Goal: Entertainment & Leisure: Consume media (video, audio)

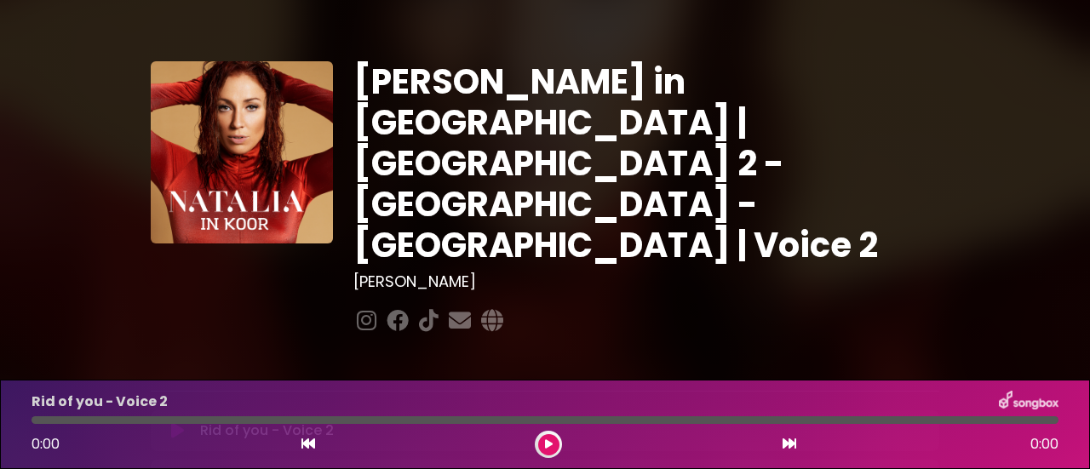
click at [179, 422] on icon at bounding box center [177, 430] width 13 height 17
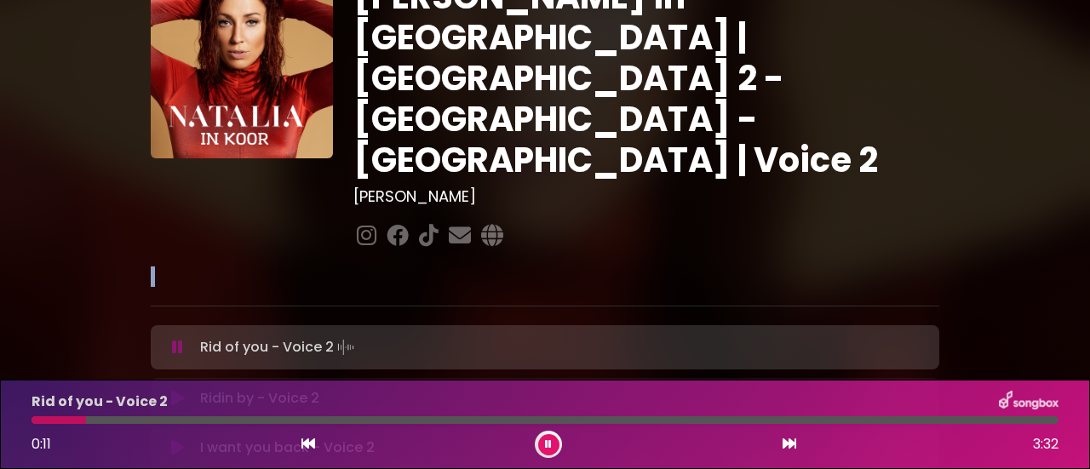
drag, startPoint x: 1042, startPoint y: 241, endPoint x: 1040, endPoint y: 169, distance: 71.5
click at [1040, 169] on div "[PERSON_NAME] in [GEOGRAPHIC_DATA] | [GEOGRAPHIC_DATA] 2 - [GEOGRAPHIC_DATA] - …" at bounding box center [545, 438] width 1090 height 1006
click at [1004, 147] on div "[PERSON_NAME] in [GEOGRAPHIC_DATA] | [GEOGRAPHIC_DATA] 2 - [GEOGRAPHIC_DATA] - …" at bounding box center [545, 438] width 971 height 1006
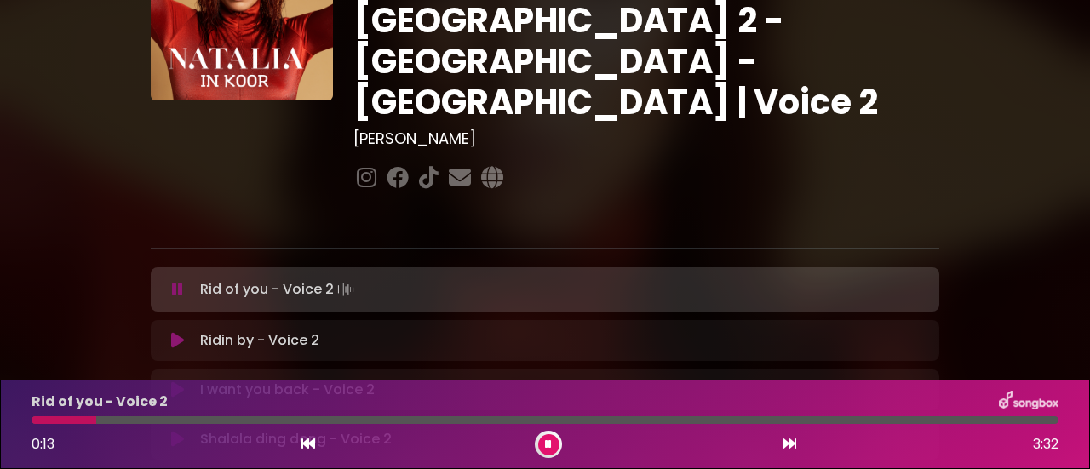
scroll to position [170, 0]
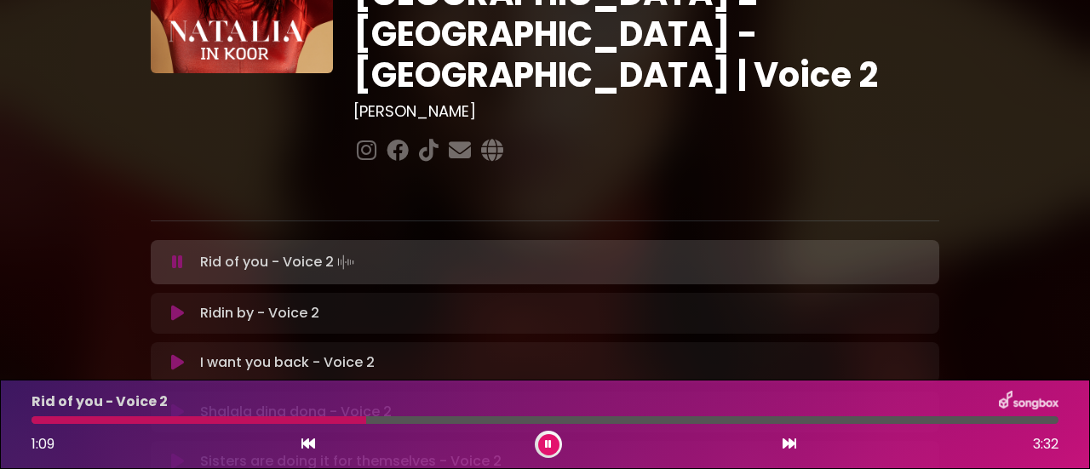
click at [305, 420] on div at bounding box center [198, 420] width 335 height 8
click at [315, 418] on div at bounding box center [258, 420] width 455 height 8
click at [308, 416] on div "Rid of you - Voice 2 1:12 3:32" at bounding box center [544, 424] width 1047 height 67
click at [279, 416] on div at bounding box center [207, 420] width 353 height 8
click at [411, 418] on div at bounding box center [274, 420] width 486 height 8
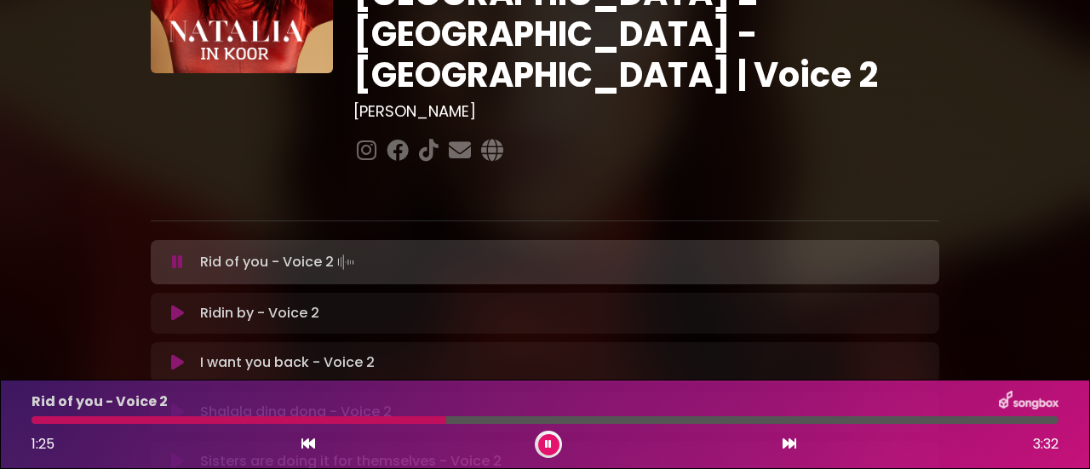
click at [360, 421] on div at bounding box center [238, 420] width 415 height 8
click at [450, 415] on div "Rid of you - Voice 2 1:47 3:32" at bounding box center [544, 424] width 1047 height 67
click at [456, 423] on div at bounding box center [292, 420] width 522 height 8
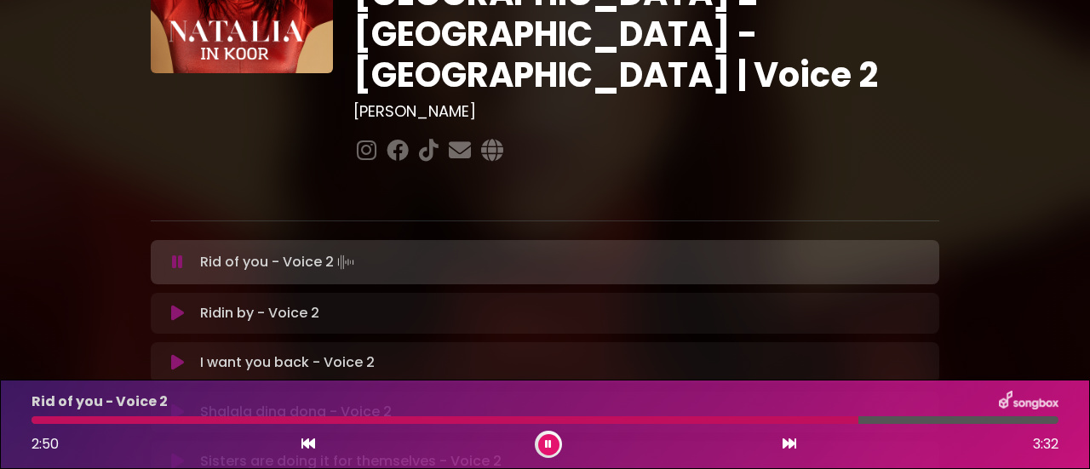
click at [636, 420] on div at bounding box center [444, 420] width 827 height 8
click at [571, 420] on div at bounding box center [358, 420] width 654 height 8
click at [489, 418] on div at bounding box center [544, 420] width 1027 height 8
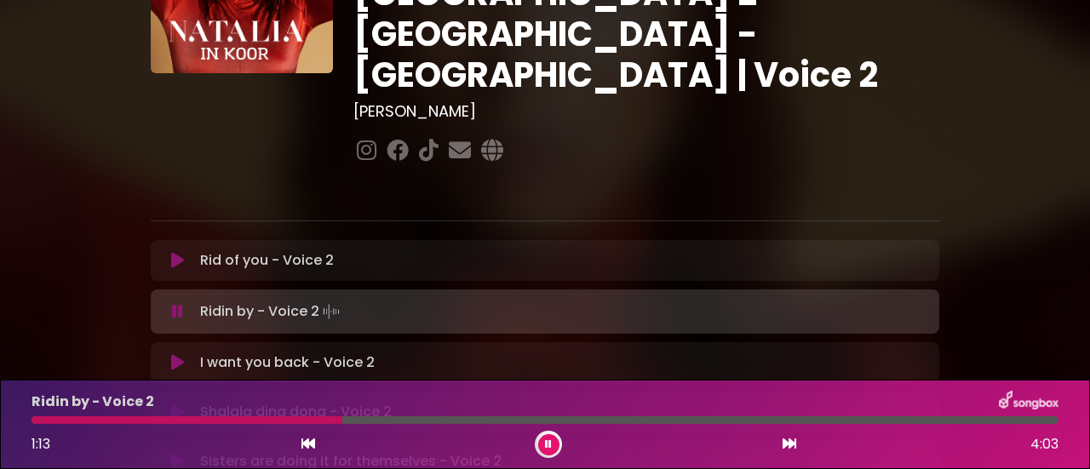
click at [128, 420] on div at bounding box center [186, 420] width 311 height 8
click at [248, 418] on div at bounding box center [187, 420] width 312 height 8
click at [75, 420] on div at bounding box center [229, 420] width 396 height 8
click at [450, 416] on div "Ridin by - Voice 2 2:26 4:03" at bounding box center [544, 424] width 1047 height 67
click at [514, 421] on div at bounding box center [341, 420] width 621 height 8
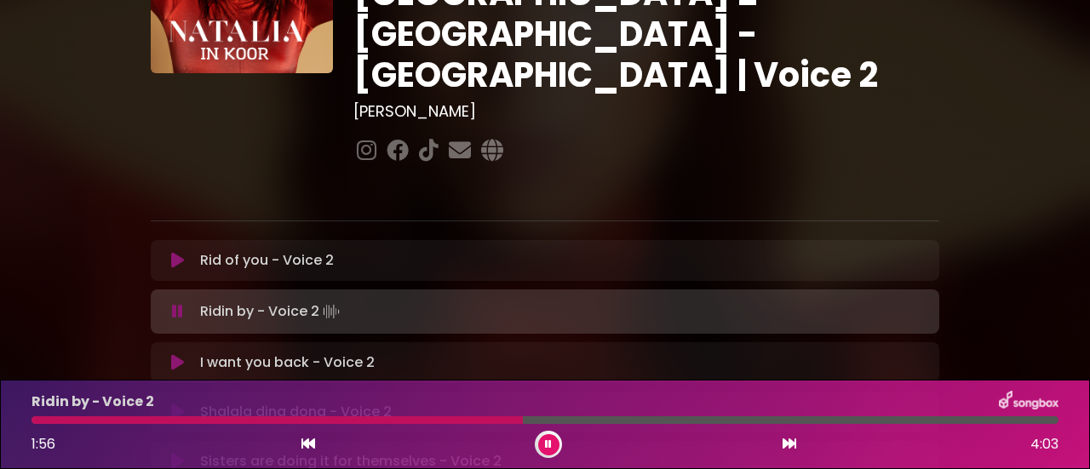
click at [432, 420] on div at bounding box center [276, 420] width 491 height 8
click at [392, 418] on div at bounding box center [235, 420] width 408 height 8
click at [531, 419] on div at bounding box center [385, 420] width 709 height 8
click at [652, 417] on div at bounding box center [389, 420] width 717 height 8
click at [628, 417] on div at bounding box center [392, 420] width 722 height 8
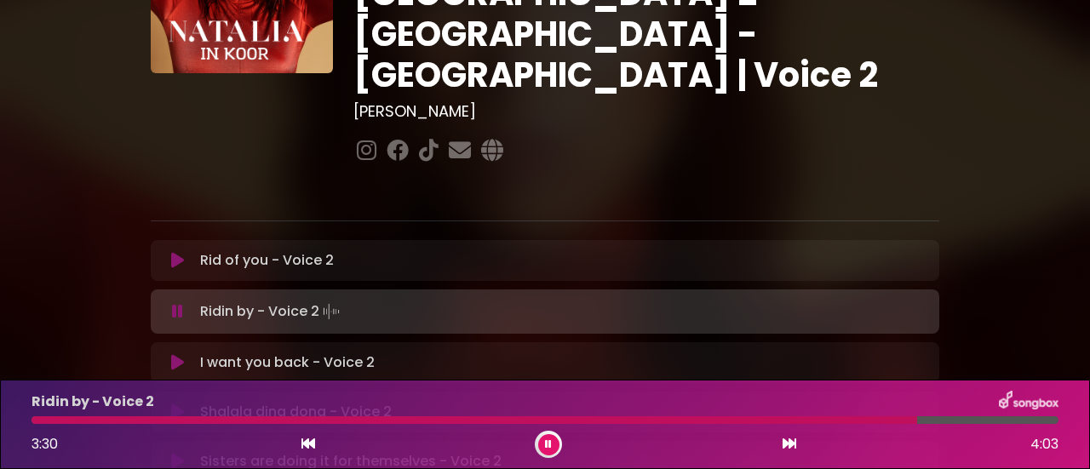
click at [512, 420] on div at bounding box center [473, 420] width 885 height 8
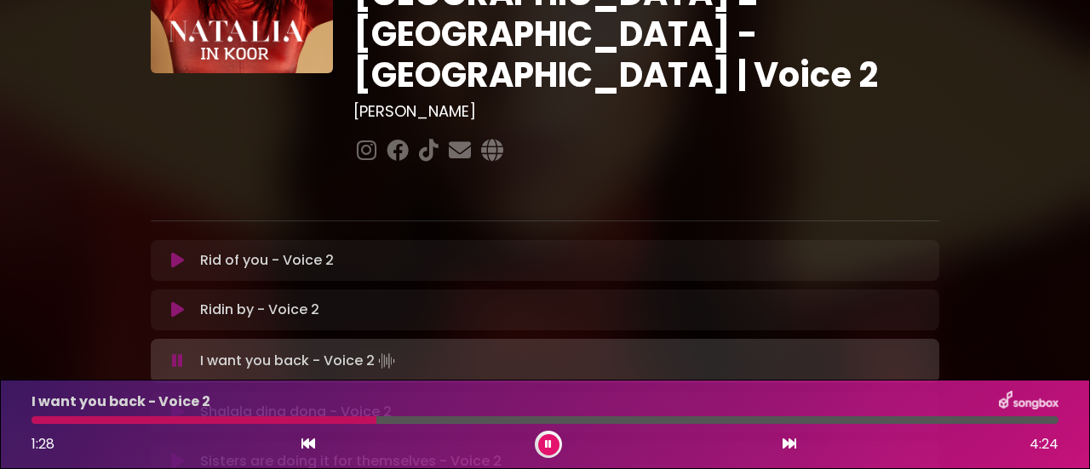
click at [212, 419] on div at bounding box center [203, 420] width 345 height 8
click at [192, 417] on div at bounding box center [165, 420] width 268 height 8
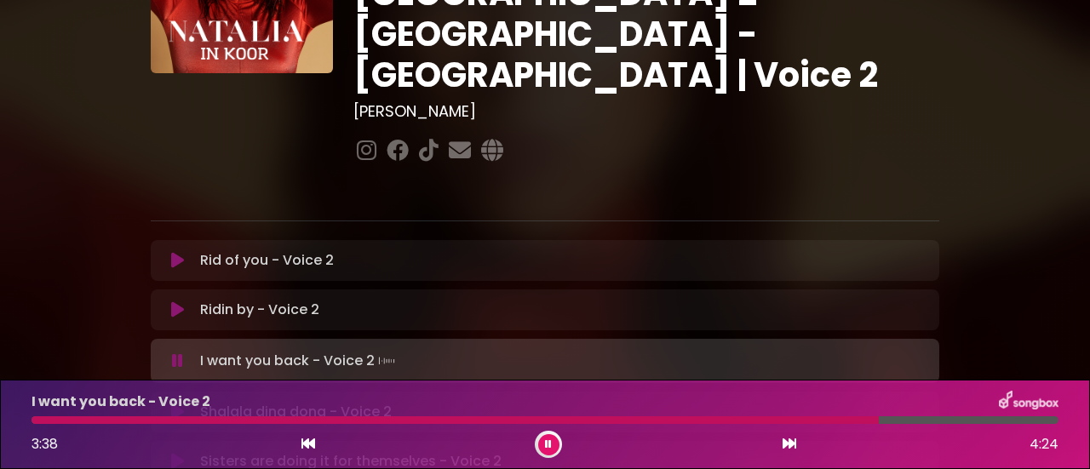
click at [590, 418] on div at bounding box center [454, 420] width 847 height 8
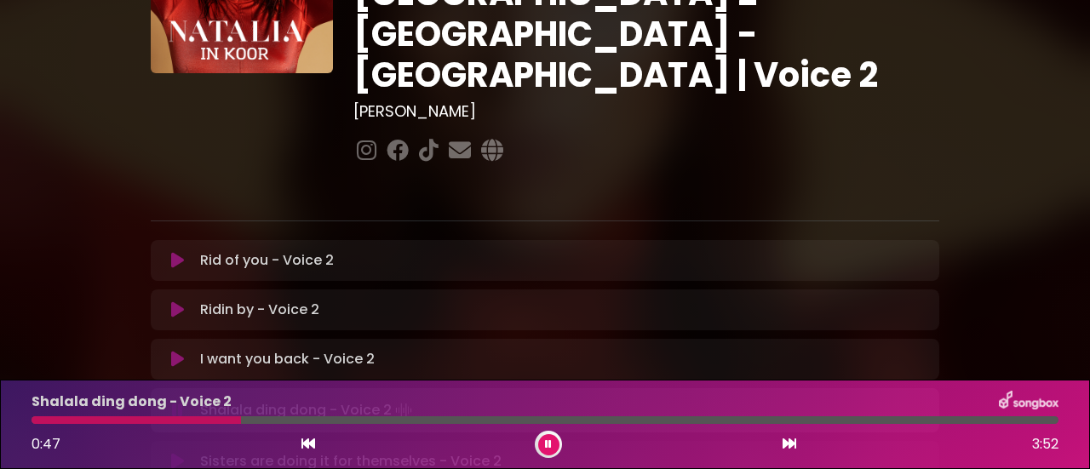
click at [95, 418] on div at bounding box center [135, 420] width 209 height 8
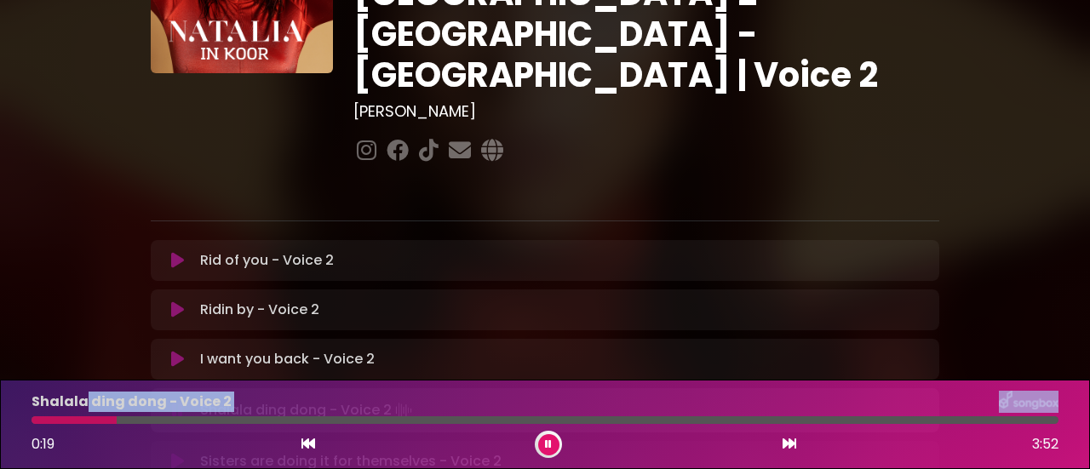
click at [85, 415] on div "Shalala ding dong - Voice 2 0:19 3:52" at bounding box center [544, 424] width 1047 height 67
click at [86, 421] on div at bounding box center [76, 420] width 91 height 8
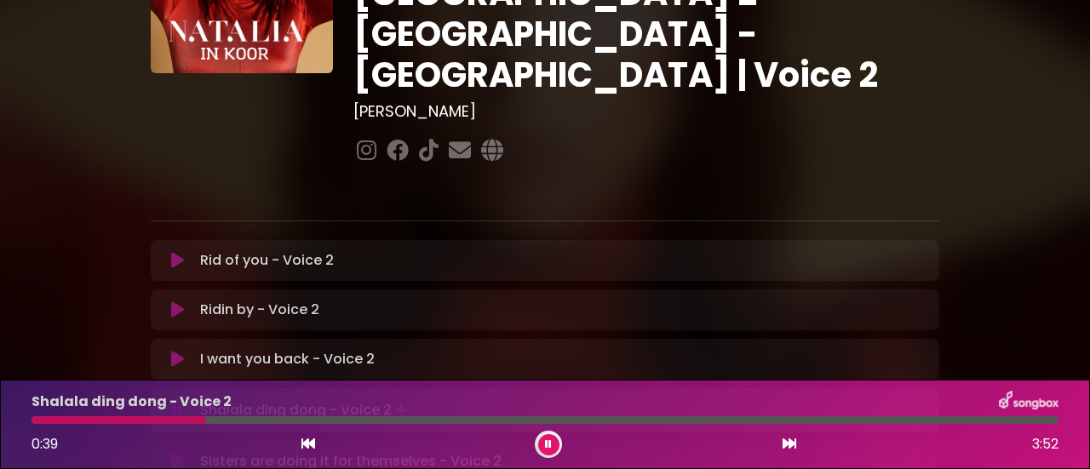
click at [160, 416] on div at bounding box center [544, 420] width 1027 height 8
click at [257, 420] on div at bounding box center [190, 420] width 319 height 8
click at [507, 418] on div at bounding box center [544, 420] width 1027 height 8
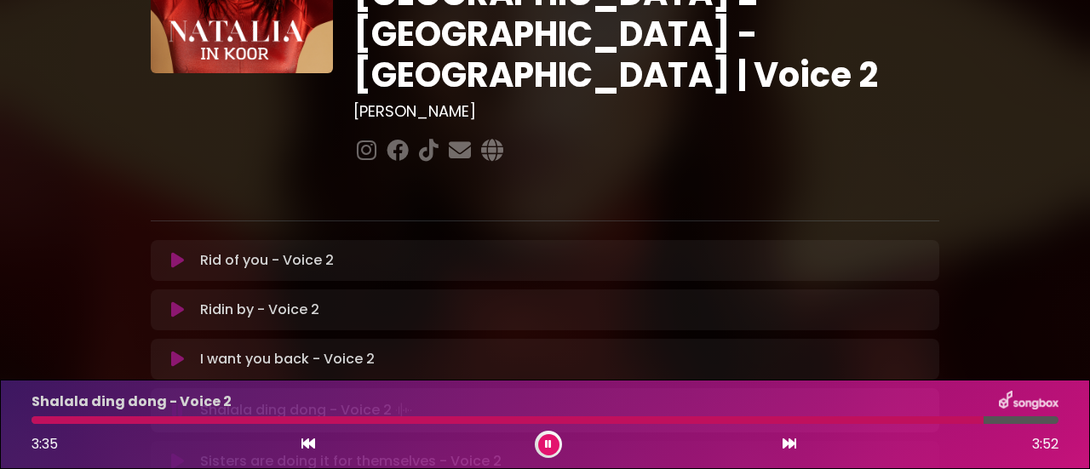
click at [719, 417] on div at bounding box center [507, 420] width 952 height 8
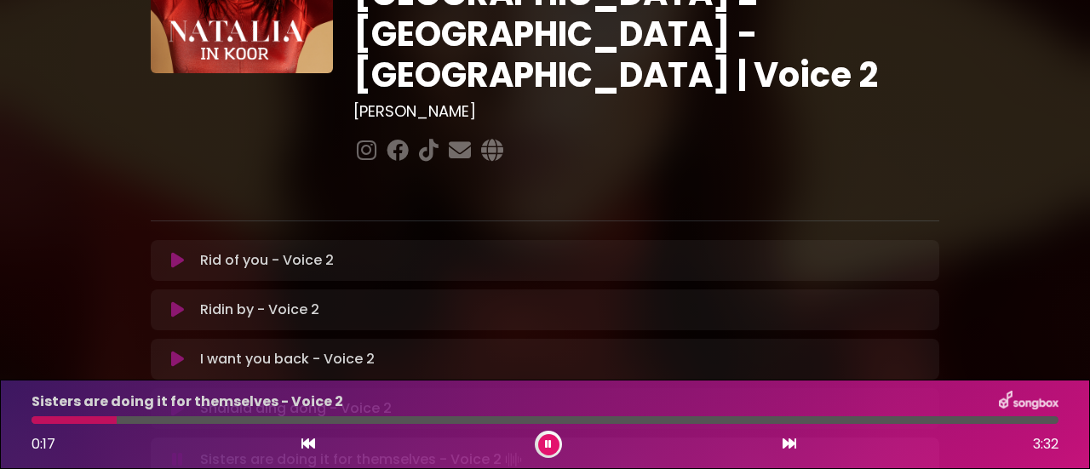
click at [34, 419] on div at bounding box center [73, 420] width 85 height 8
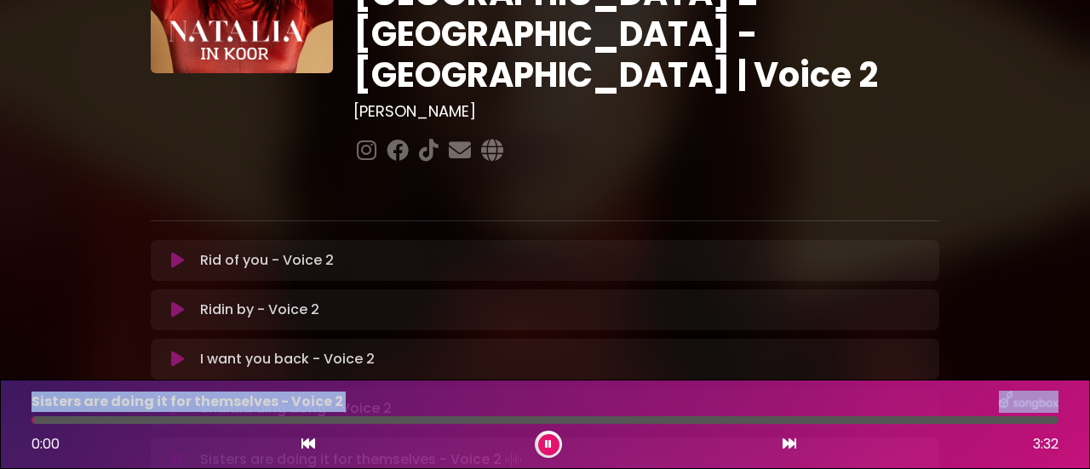
drag, startPoint x: 34, startPoint y: 421, endPoint x: 17, endPoint y: 415, distance: 18.0
click at [17, 415] on div "Sisters are doing it for themselves - Voice 2 0:00 3:32" at bounding box center [545, 424] width 1090 height 89
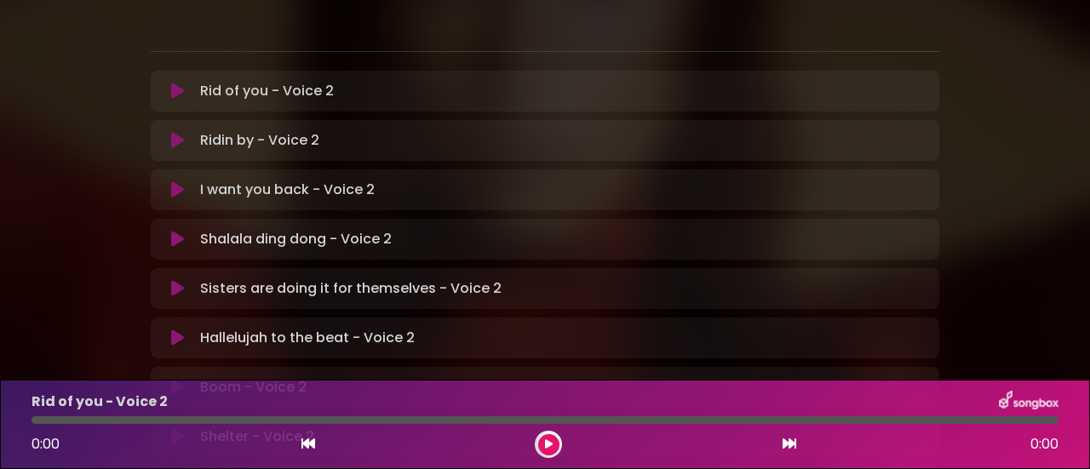
scroll to position [341, 0]
click at [175, 279] on icon at bounding box center [177, 287] width 13 height 17
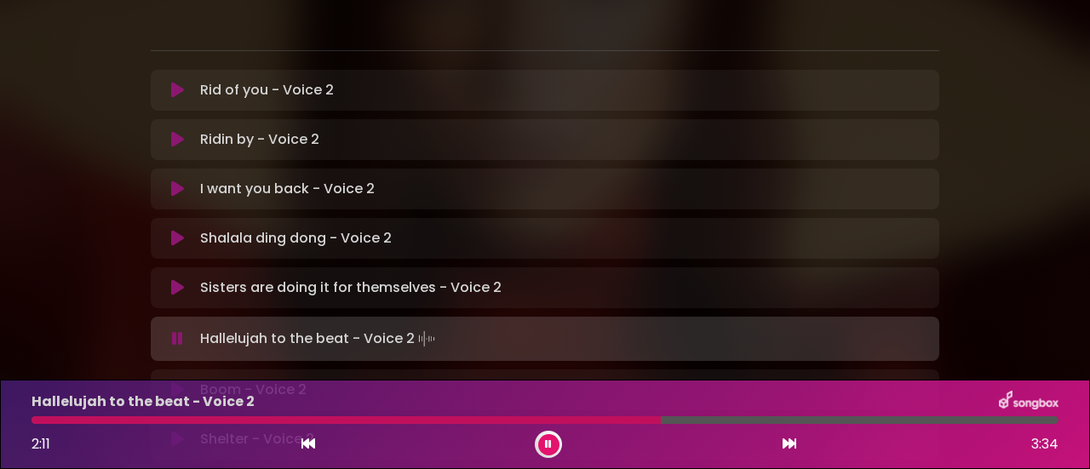
click at [521, 420] on div at bounding box center [345, 420] width 629 height 8
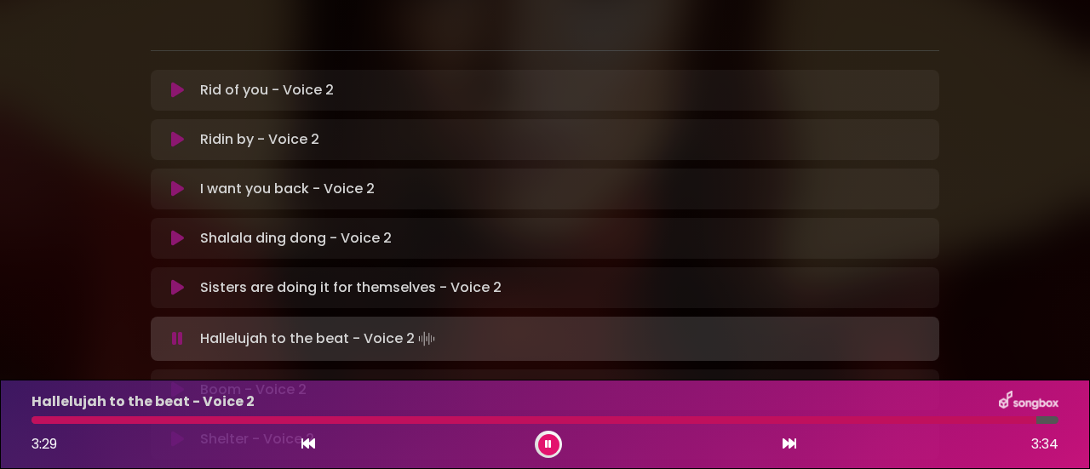
click at [539, 423] on div at bounding box center [533, 420] width 1005 height 8
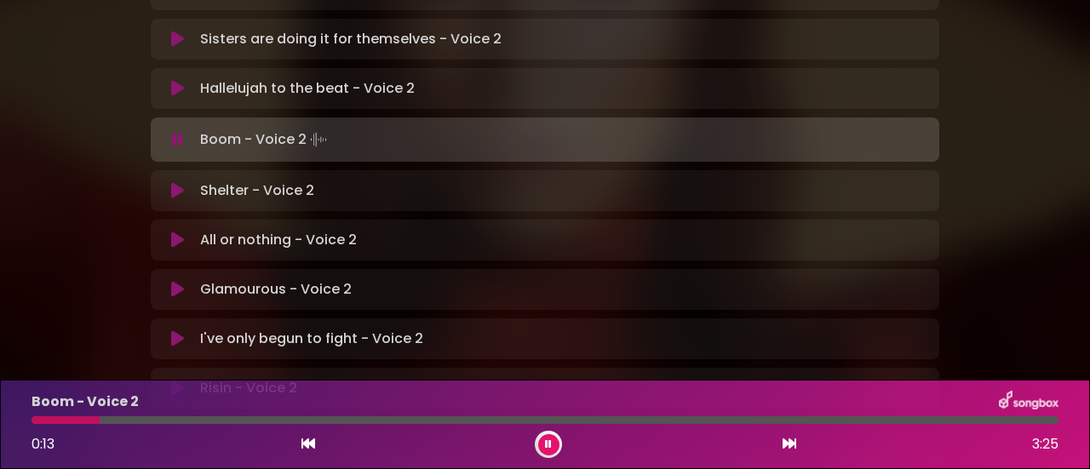
scroll to position [596, 0]
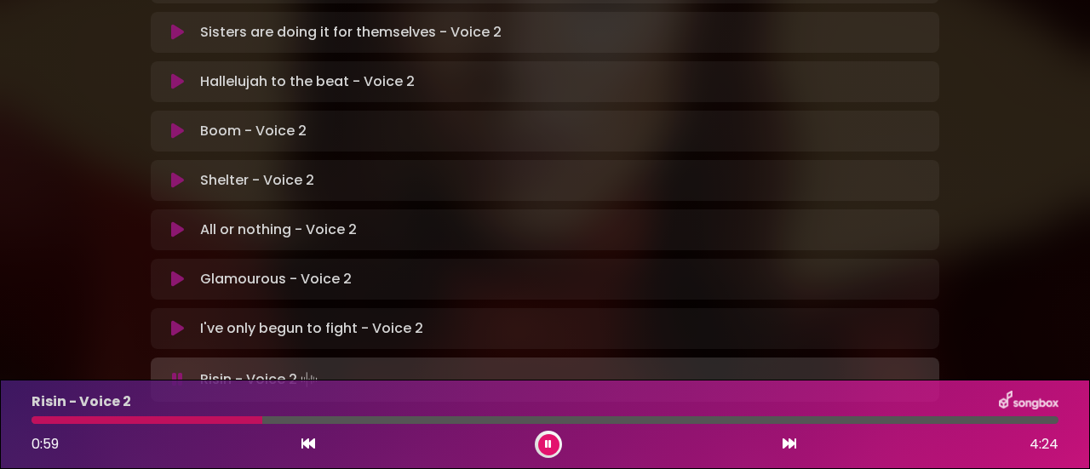
click at [40, 418] on div at bounding box center [146, 420] width 231 height 8
click at [271, 418] on div at bounding box center [221, 420] width 381 height 8
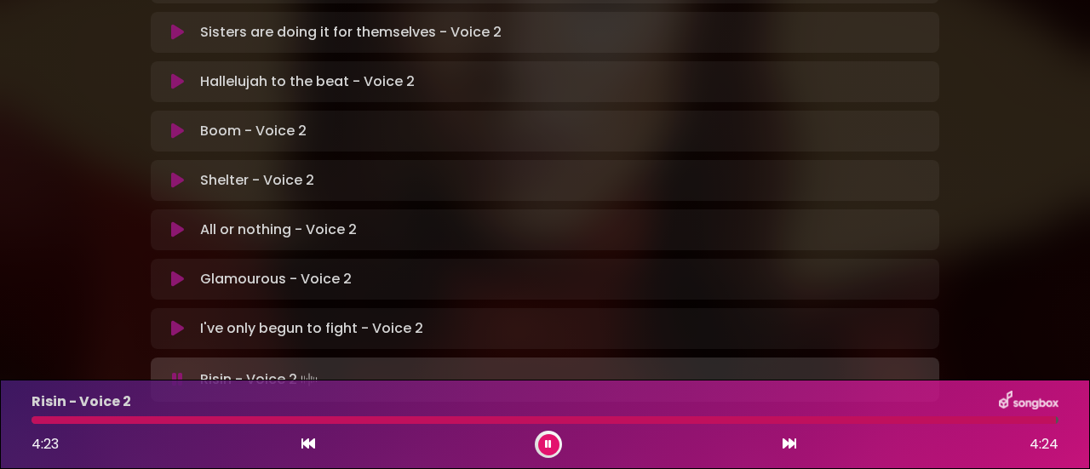
click at [570, 420] on div at bounding box center [543, 420] width 1024 height 8
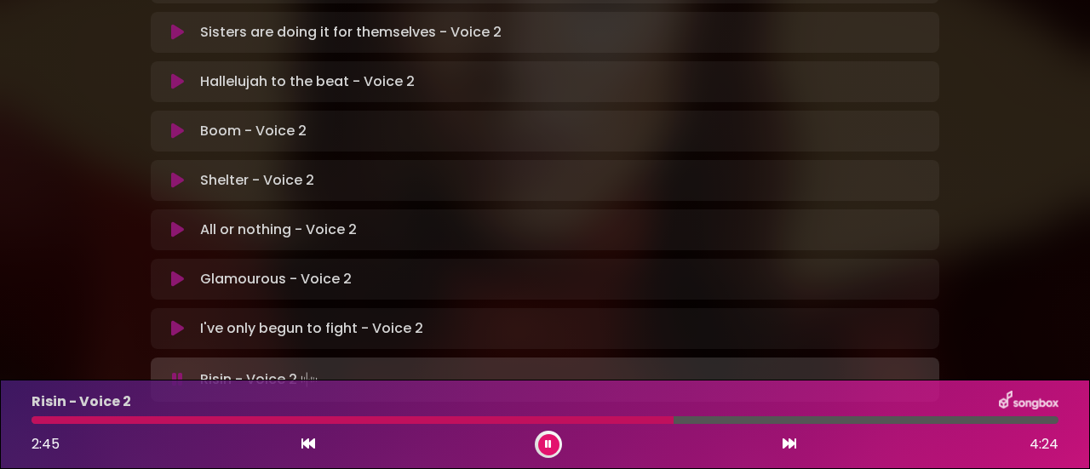
click at [518, 418] on div at bounding box center [352, 420] width 642 height 8
click at [445, 420] on div at bounding box center [278, 420] width 494 height 8
click at [370, 419] on div at bounding box center [241, 420] width 421 height 8
click at [368, 418] on div at bounding box center [242, 420] width 423 height 8
drag, startPoint x: 722, startPoint y: 292, endPoint x: 715, endPoint y: 304, distance: 13.7
